Goal: Download file/media

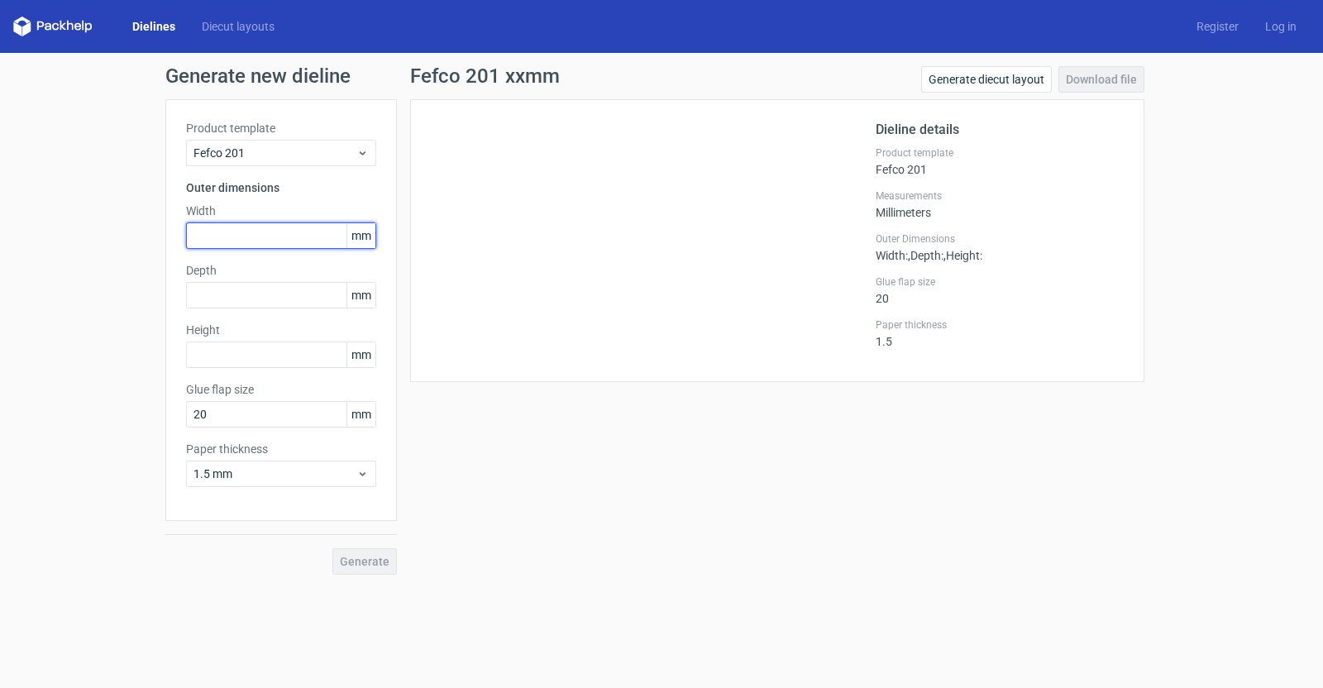
click at [215, 242] on input "text" at bounding box center [281, 236] width 190 height 26
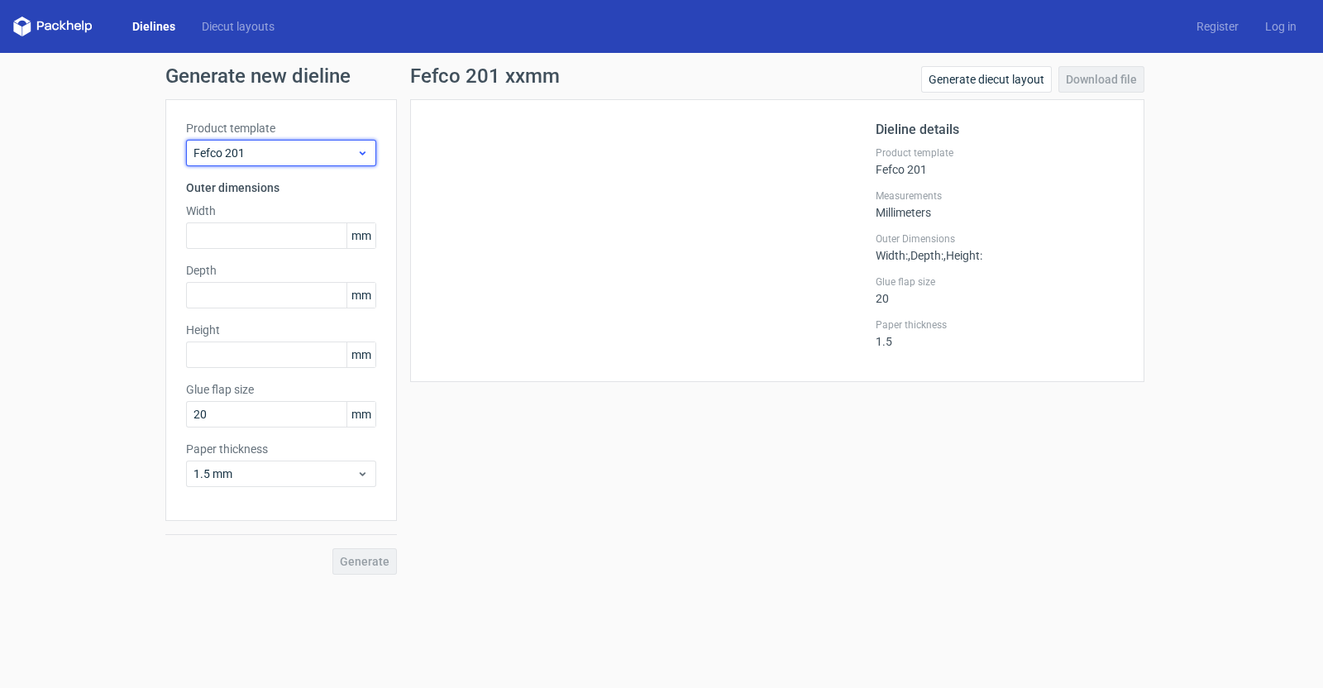
click at [251, 162] on div "Fefco 201" at bounding box center [281, 153] width 190 height 26
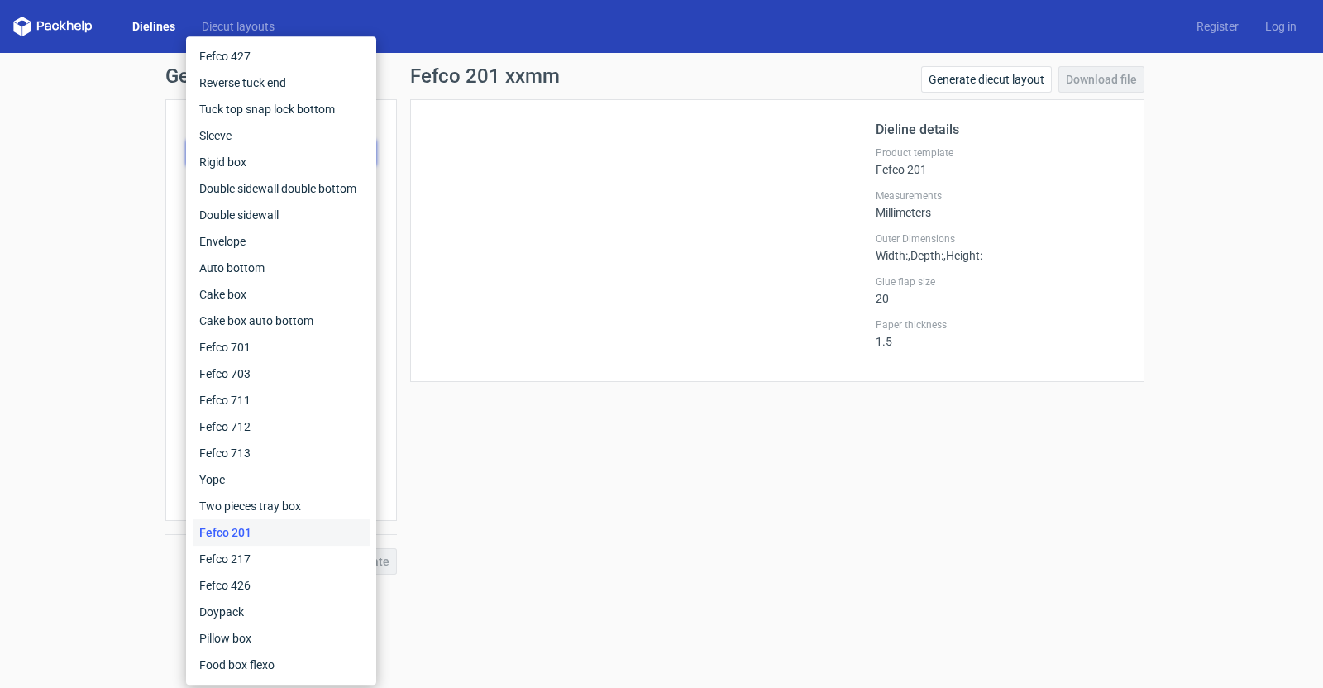
click at [261, 530] on div "Fefco 201" at bounding box center [281, 532] width 177 height 26
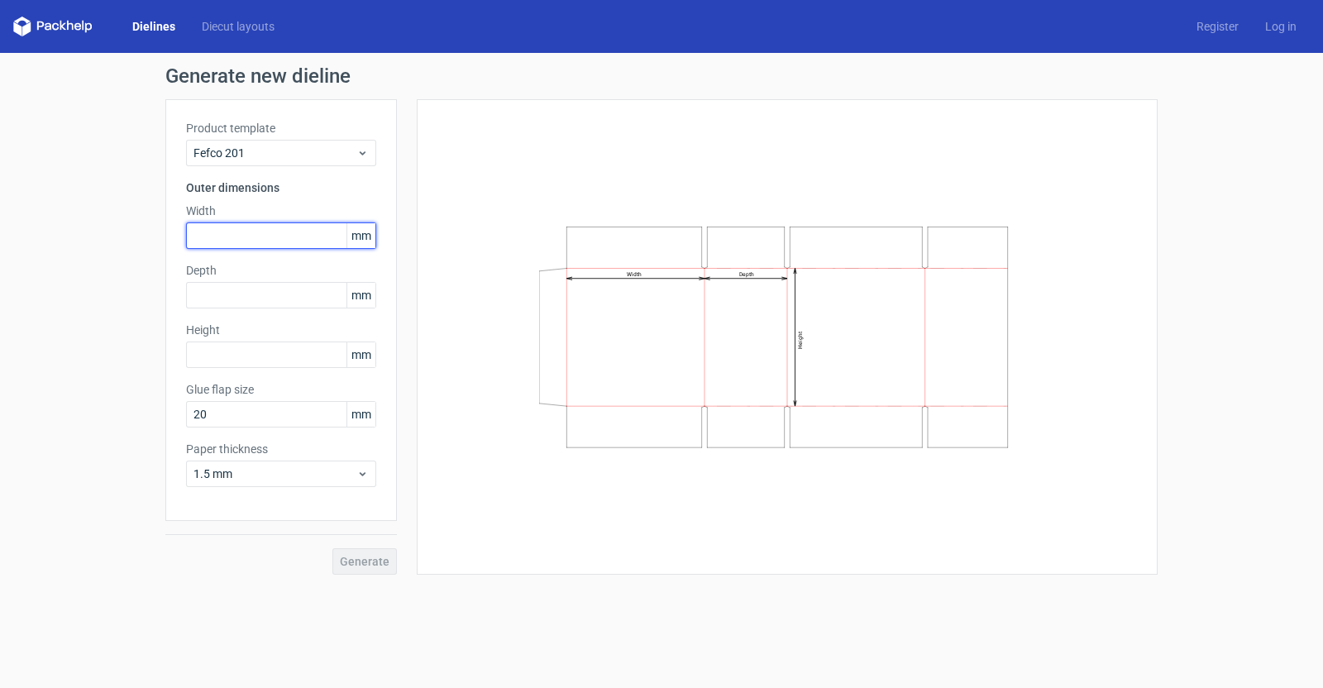
click at [273, 234] on input "text" at bounding box center [281, 236] width 190 height 26
type input "190"
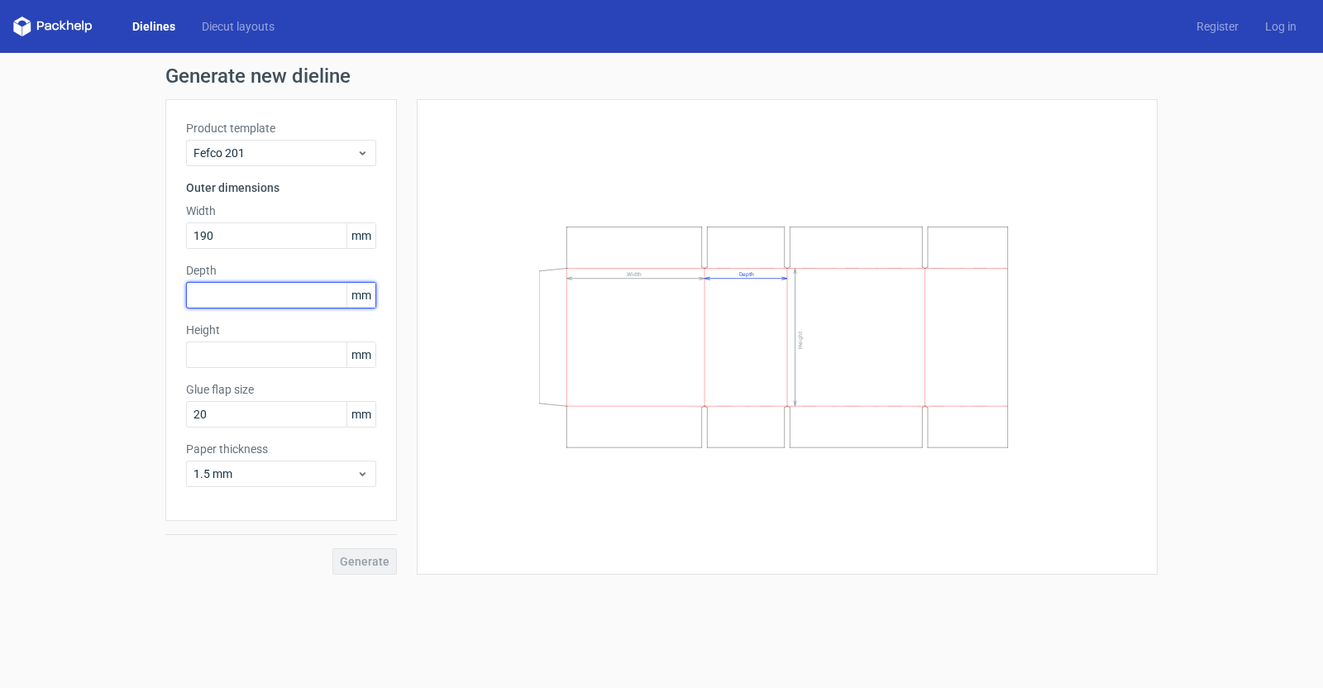
click at [229, 289] on input "text" at bounding box center [281, 295] width 190 height 26
type input "140"
click at [245, 353] on input "text" at bounding box center [281, 355] width 190 height 26
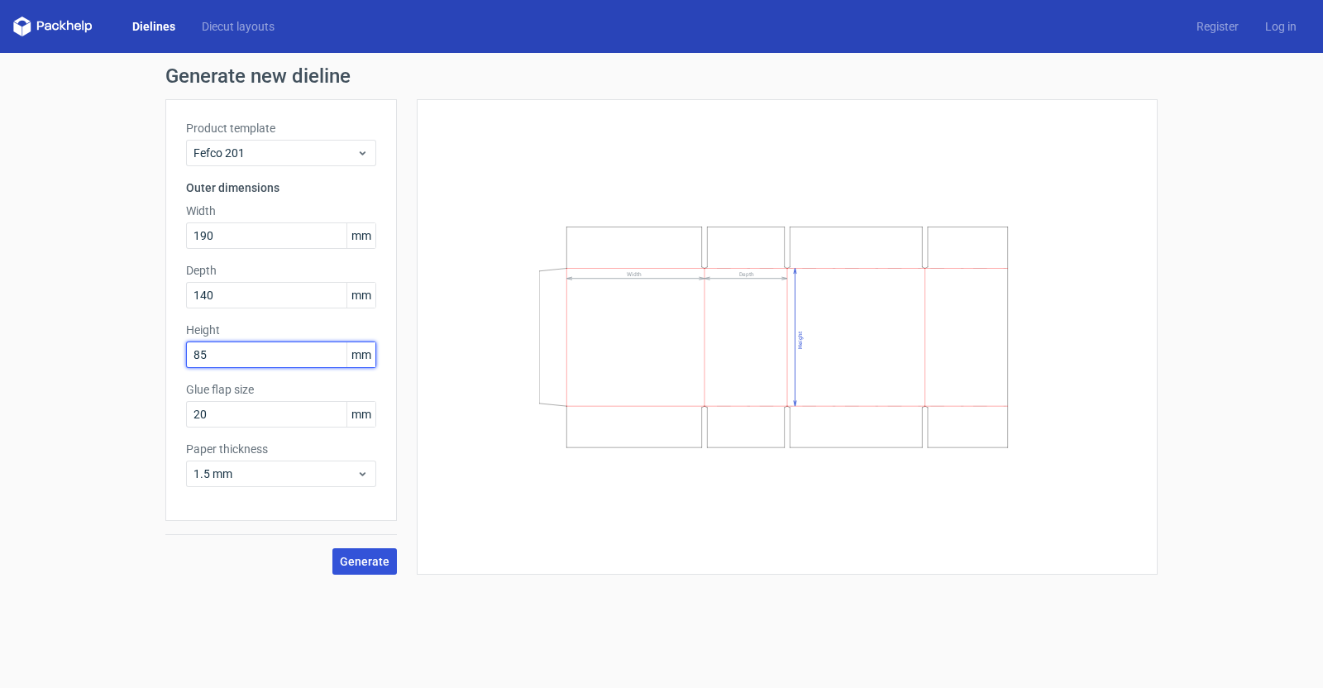
type input "85"
click at [361, 558] on span "Generate" at bounding box center [365, 562] width 50 height 12
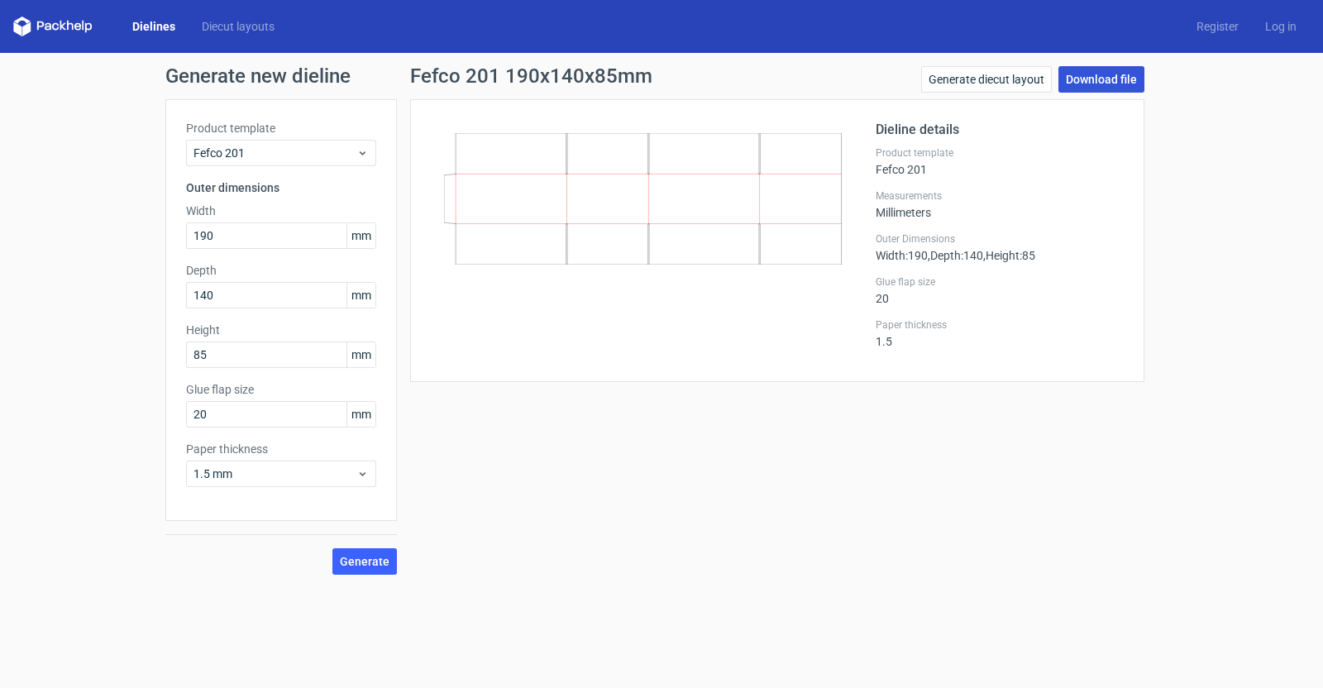
click at [1081, 75] on link "Download file" at bounding box center [1102, 79] width 86 height 26
